Goal: Find contact information: Find contact information

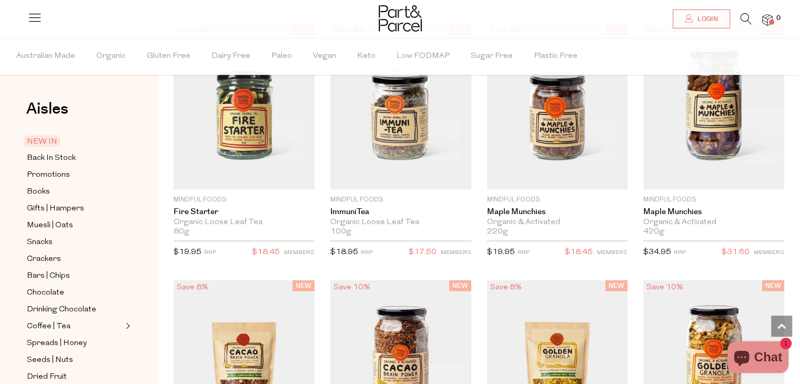
scroll to position [2816, 0]
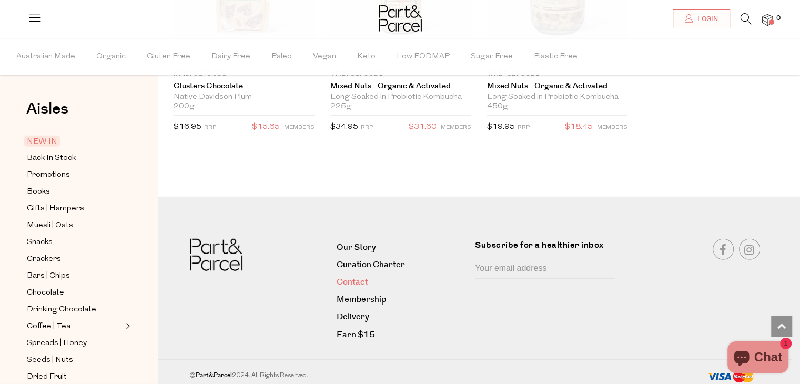
click at [362, 275] on link "Contact" at bounding box center [402, 282] width 130 height 14
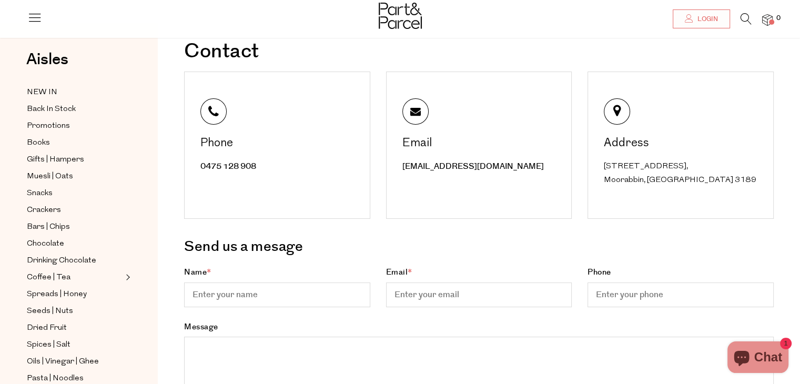
scroll to position [48, 0]
click at [783, 155] on html "Ready to stock up? Close No items in your parcel. Loading Join to Save on this …" at bounding box center [400, 325] width 800 height 747
drag, startPoint x: 260, startPoint y: 168, endPoint x: 185, endPoint y: 164, distance: 75.4
click at [185, 164] on div "Phone 0475 128 908" at bounding box center [277, 144] width 186 height 147
copy link "0475 128 908"
